Goal: Transaction & Acquisition: Purchase product/service

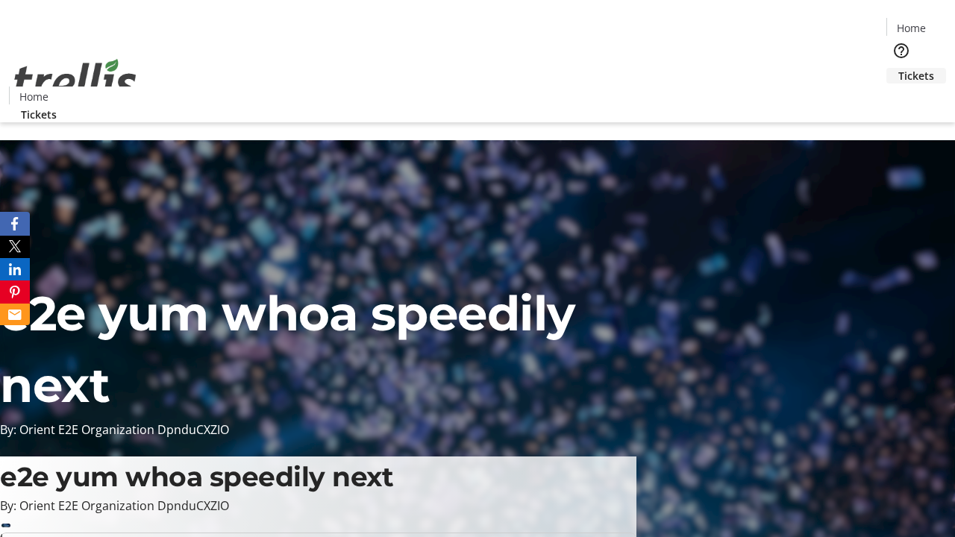
click at [898, 68] on span "Tickets" at bounding box center [916, 76] width 36 height 16
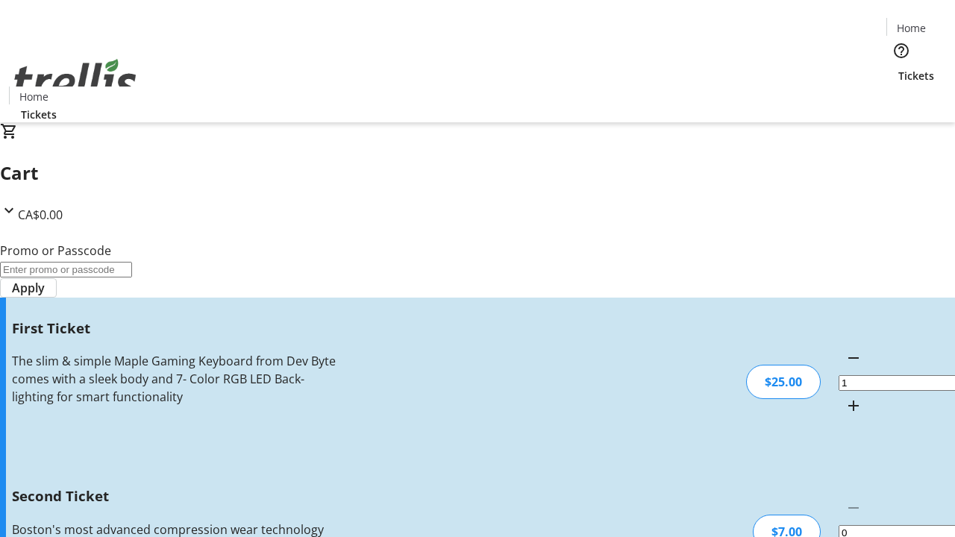
type input "2"
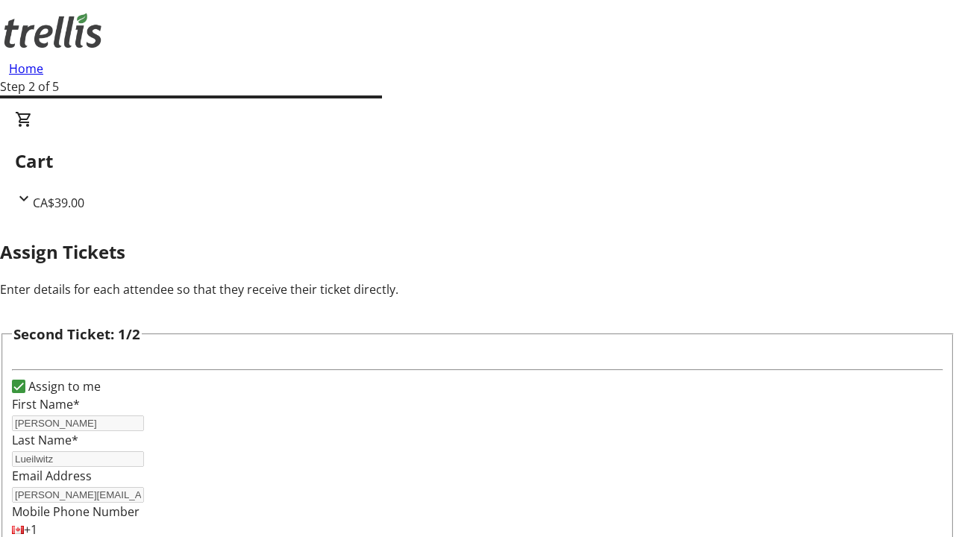
type input "[PERSON_NAME]"
type input "Lueilwitz"
type input "[PERSON_NAME][EMAIL_ADDRESS][DOMAIN_NAME]"
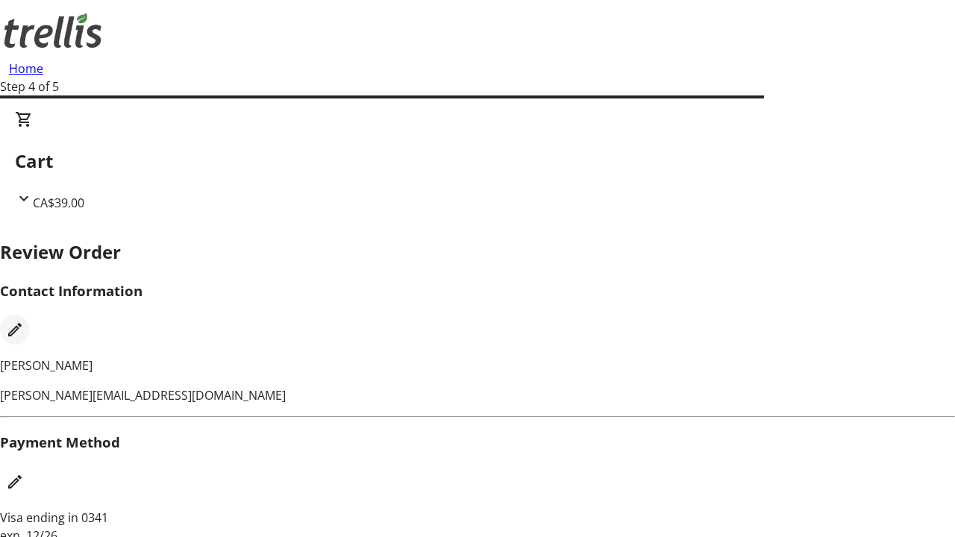
click at [24, 321] on mat-icon "Edit Contact Information" at bounding box center [15, 330] width 18 height 18
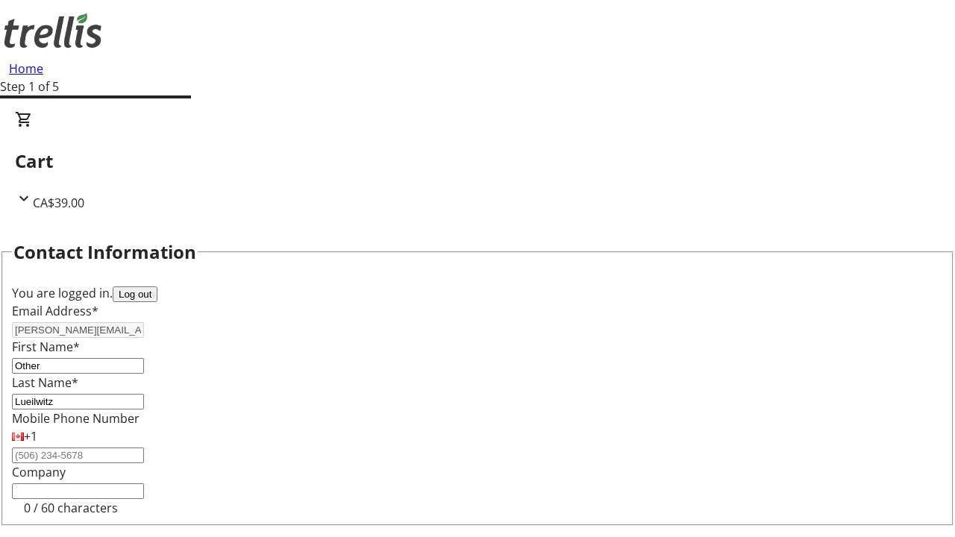
type input "Other"
type input "Name"
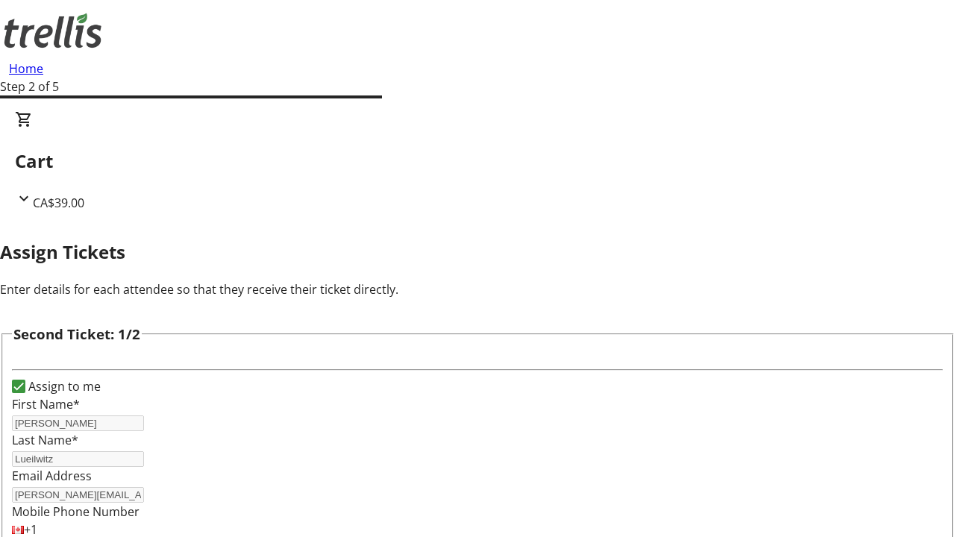
type input "New"
type input "Name"
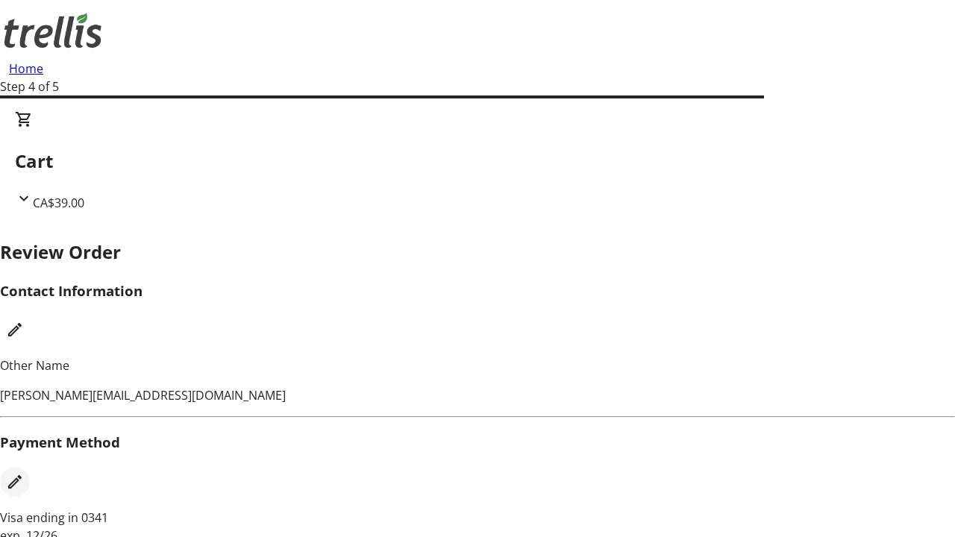
click at [24, 473] on mat-icon "Edit Payment Method" at bounding box center [15, 482] width 18 height 18
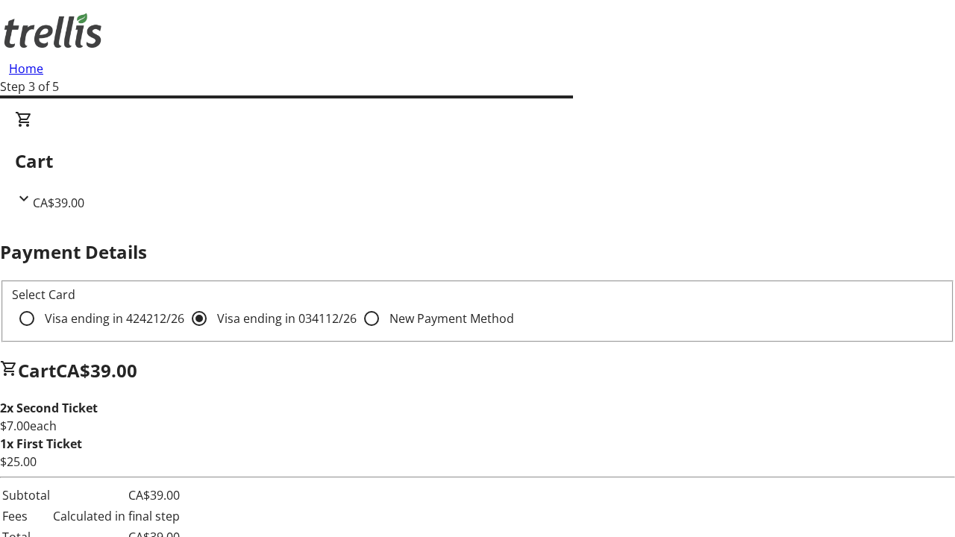
click at [42, 304] on input "Visa ending in 4242 12/26" at bounding box center [27, 319] width 30 height 30
radio input "true"
